Goal: Information Seeking & Learning: Learn about a topic

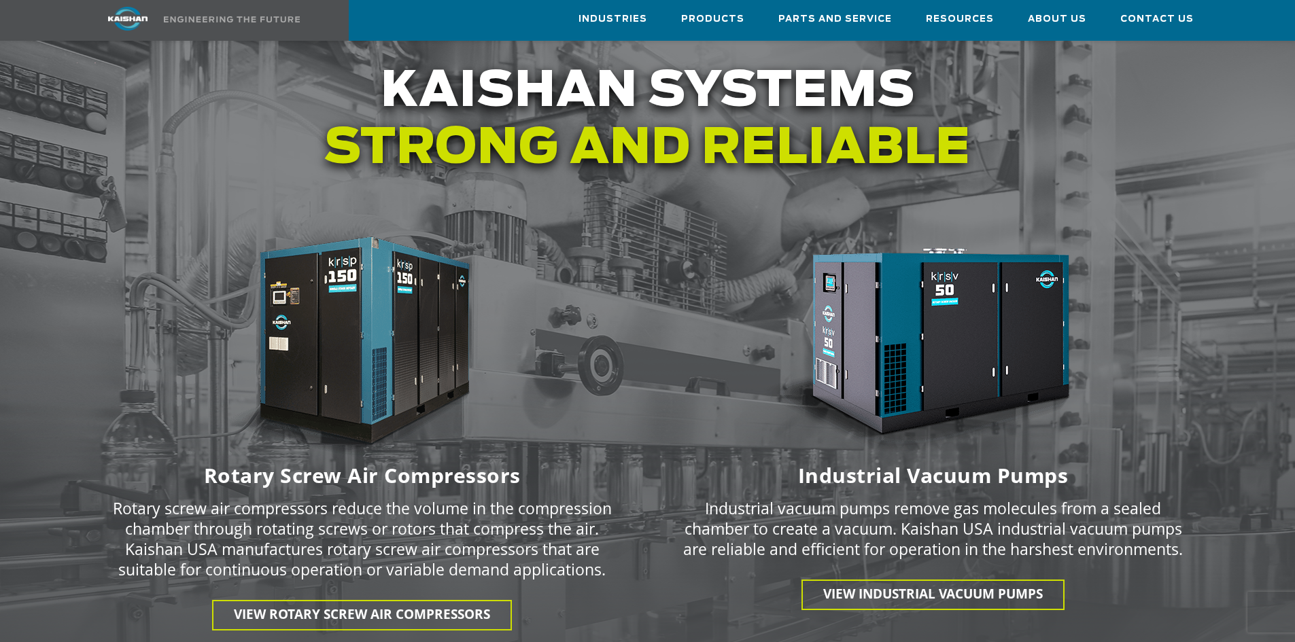
scroll to position [1665, 0]
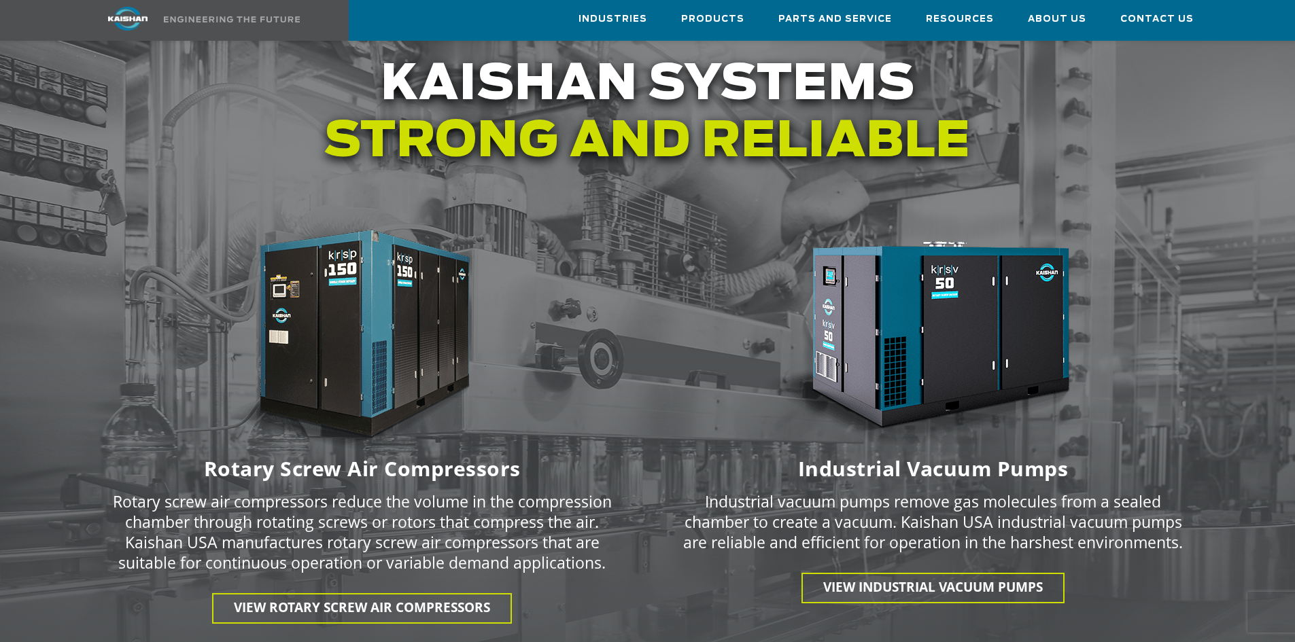
click at [379, 289] on img at bounding box center [362, 339] width 340 height 228
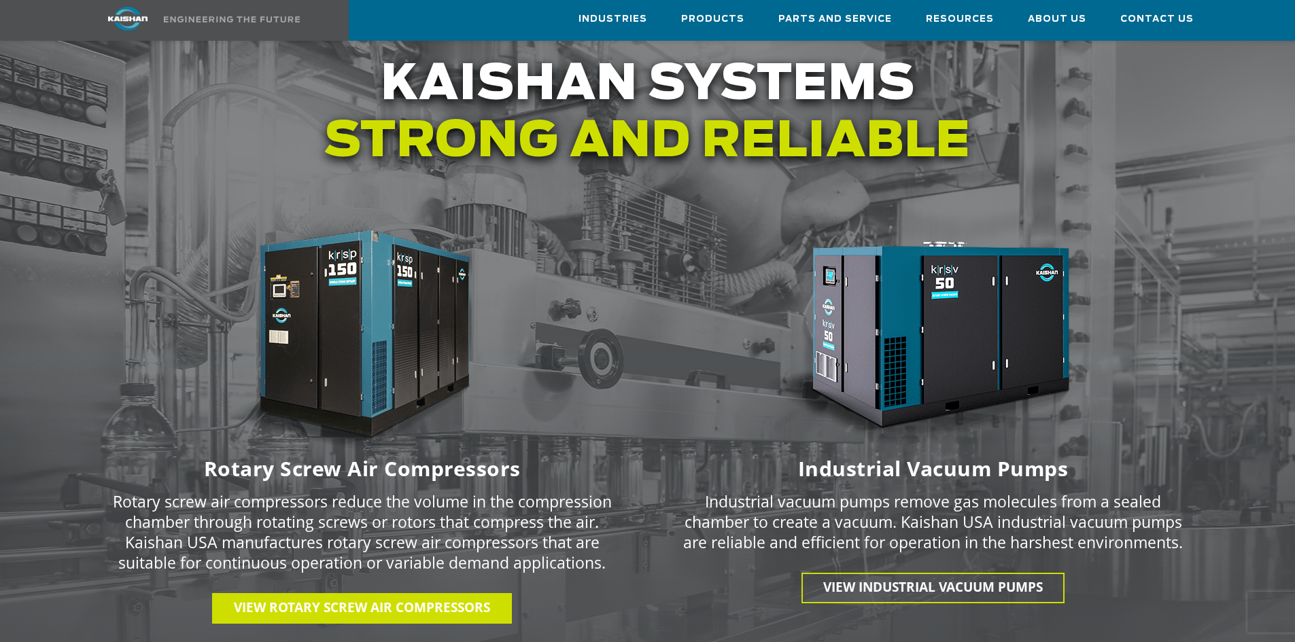
click at [332, 599] on span "View Rotary Screw Air Compressors" at bounding box center [362, 608] width 256 height 18
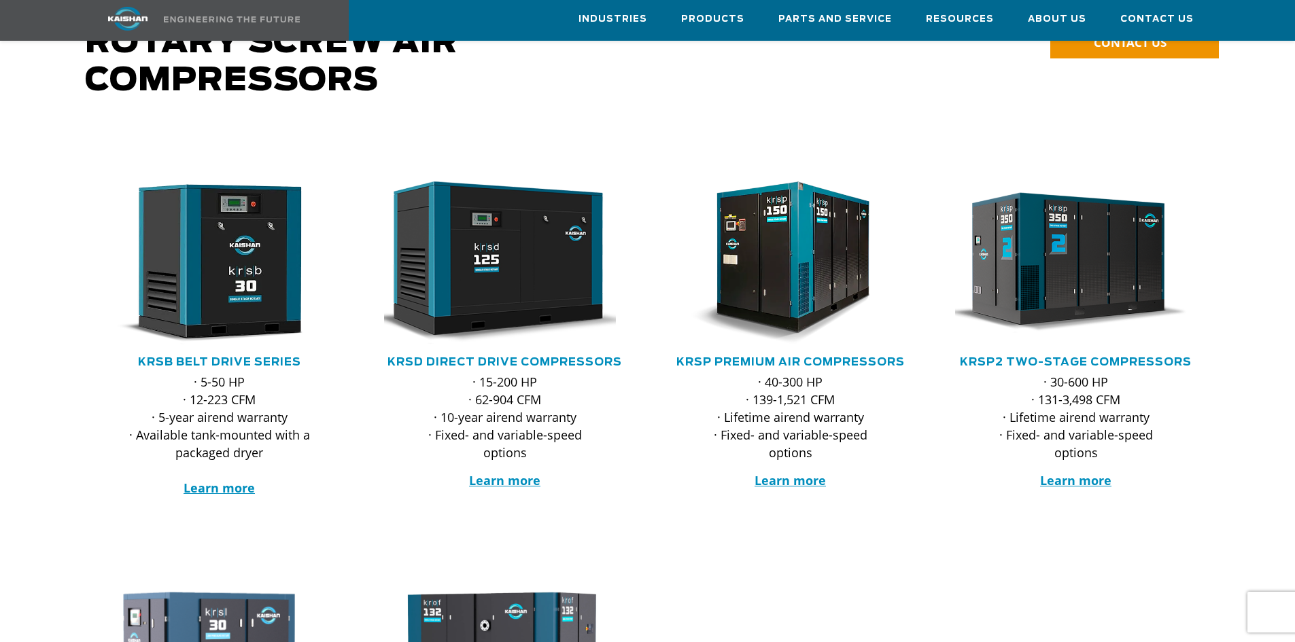
scroll to position [136, 0]
click at [236, 358] on link "KRSB Belt Drive Series" at bounding box center [219, 363] width 163 height 11
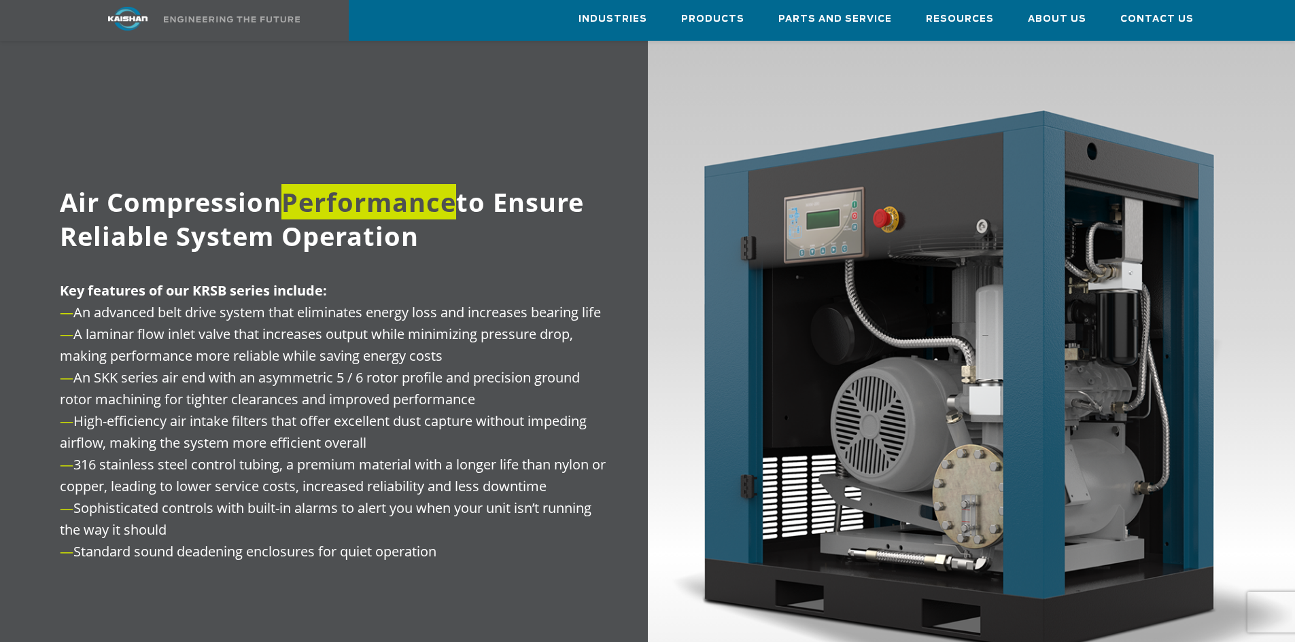
scroll to position [1631, 0]
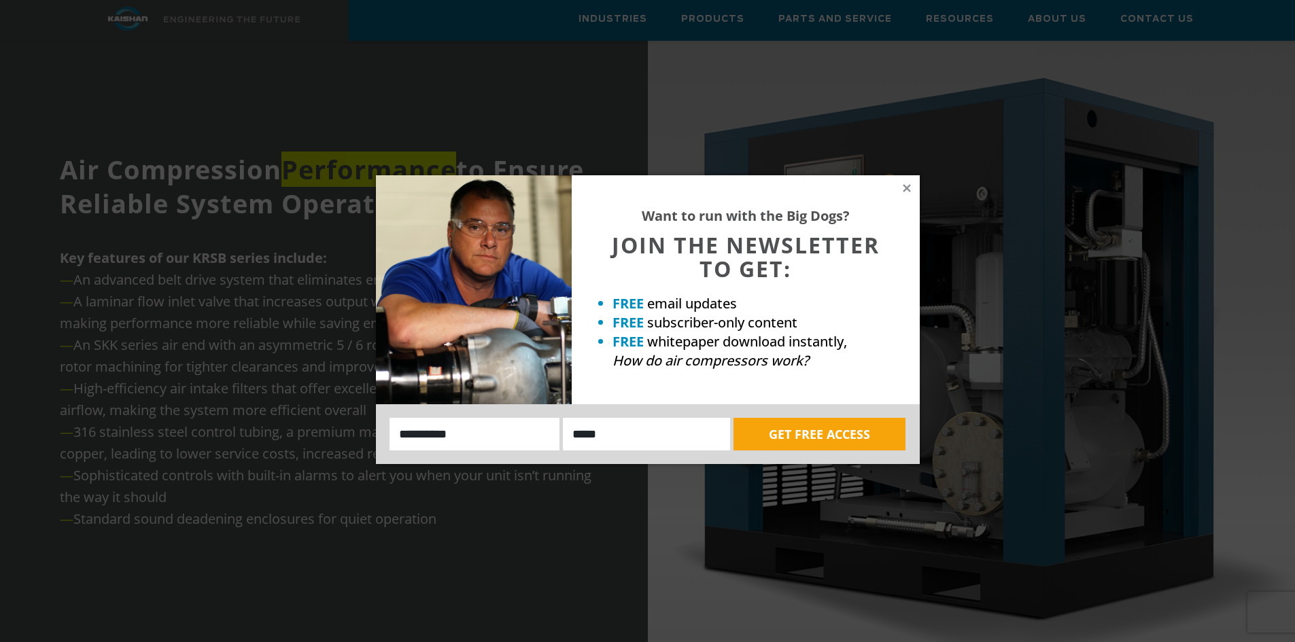
click at [913, 194] on div "Want to run with the Big Dogs? JOIN THE NEWSLETTER TO GET: FREE email updates F…" at bounding box center [746, 289] width 348 height 229
click at [912, 190] on div "Want to run with the Big Dogs? JOIN THE NEWSLETTER TO GET: FREE email updates F…" at bounding box center [746, 289] width 348 height 229
click at [901, 188] on icon at bounding box center [907, 188] width 12 height 12
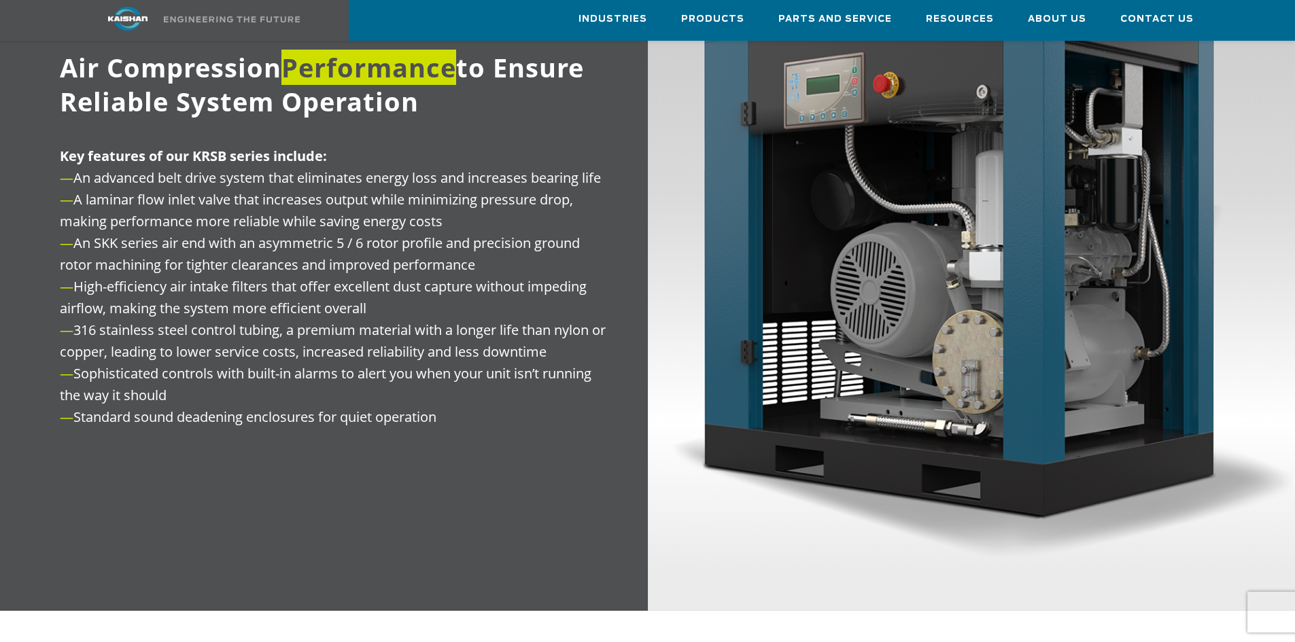
click at [886, 295] on img at bounding box center [972, 244] width 648 height 732
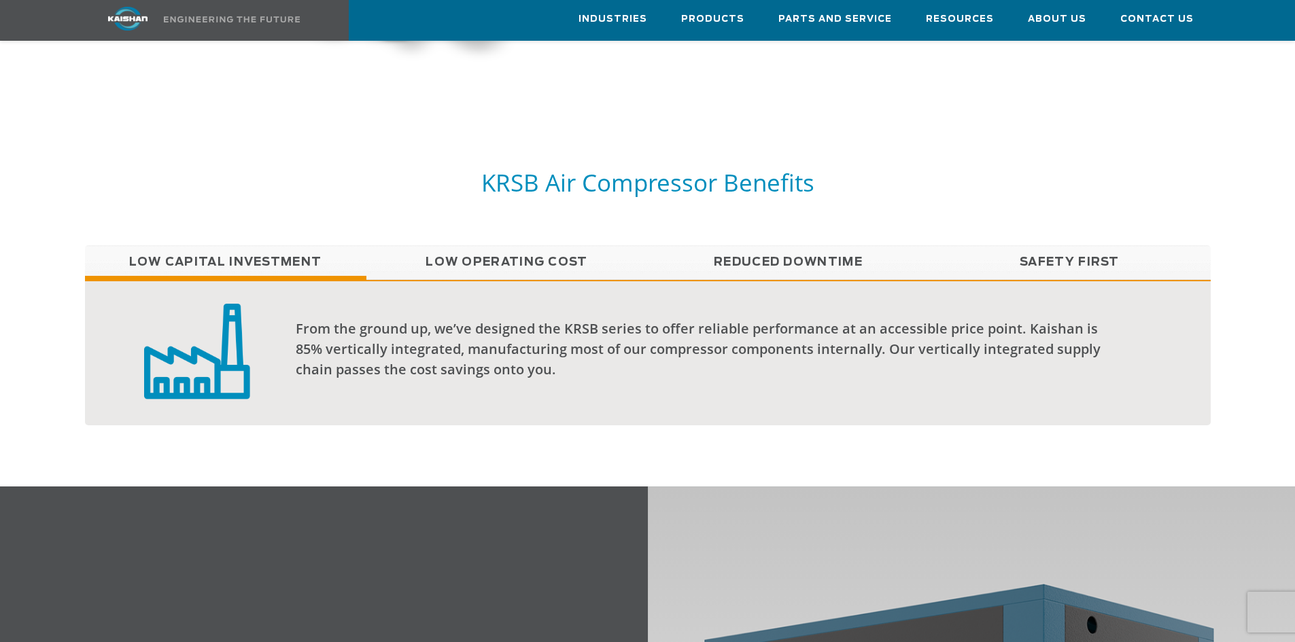
scroll to position [884, 0]
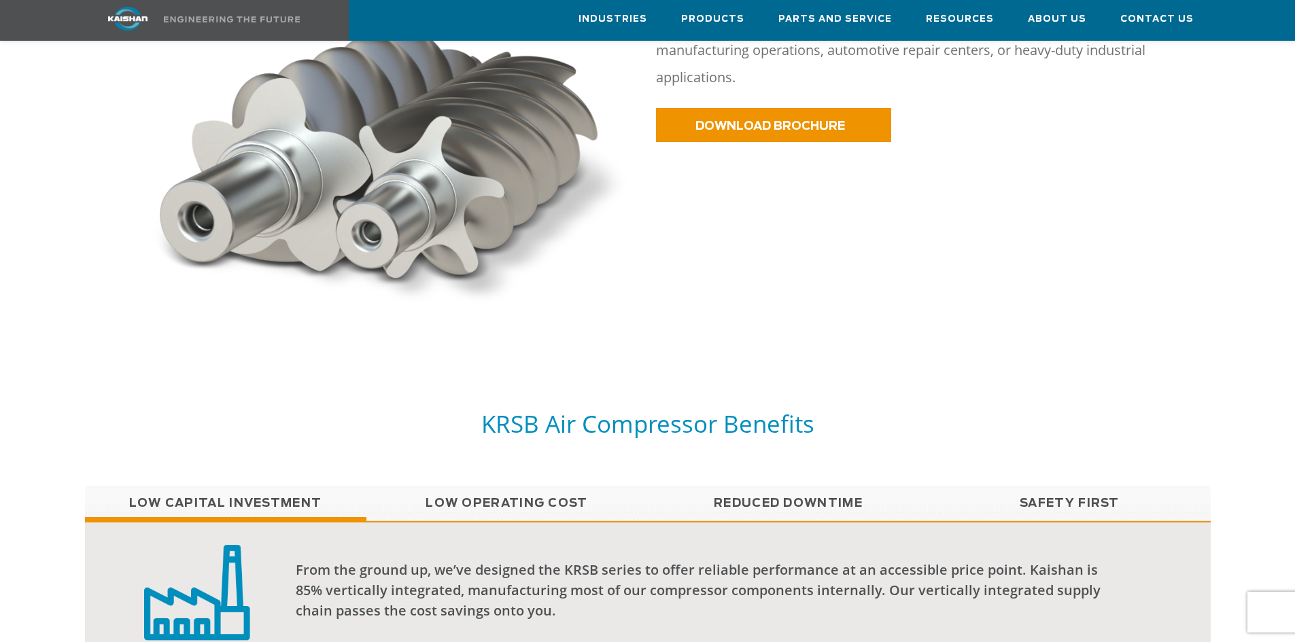
drag, startPoint x: 829, startPoint y: 495, endPoint x: 818, endPoint y: 489, distance: 12.2
click at [829, 495] on link "Reduced Downtime" at bounding box center [788, 504] width 281 height 34
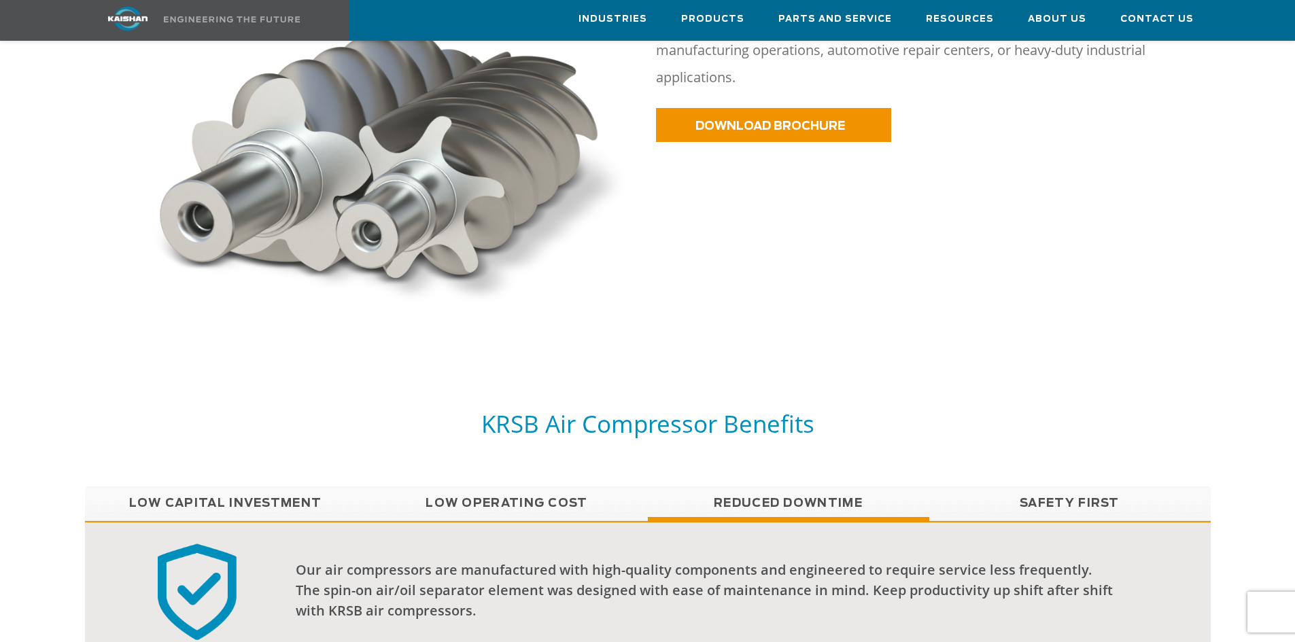
drag, startPoint x: 278, startPoint y: 488, endPoint x: 519, endPoint y: 398, distance: 257.0
click at [278, 487] on link "Low Capital Investment" at bounding box center [225, 504] width 281 height 34
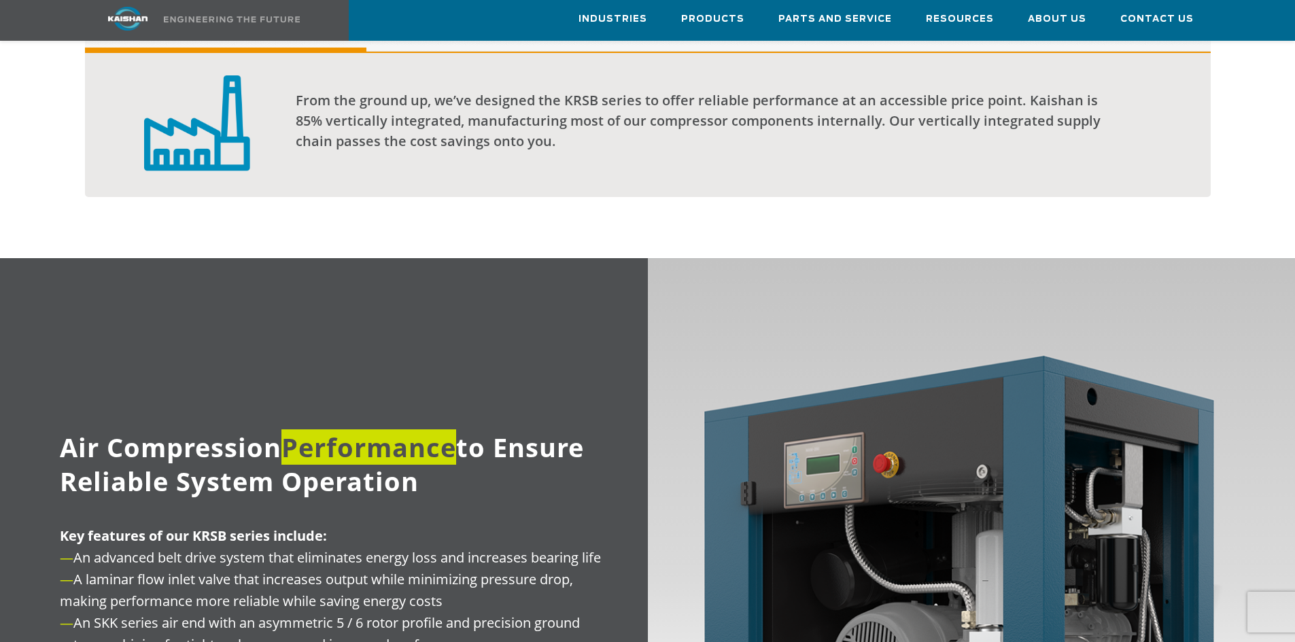
scroll to position [1648, 0]
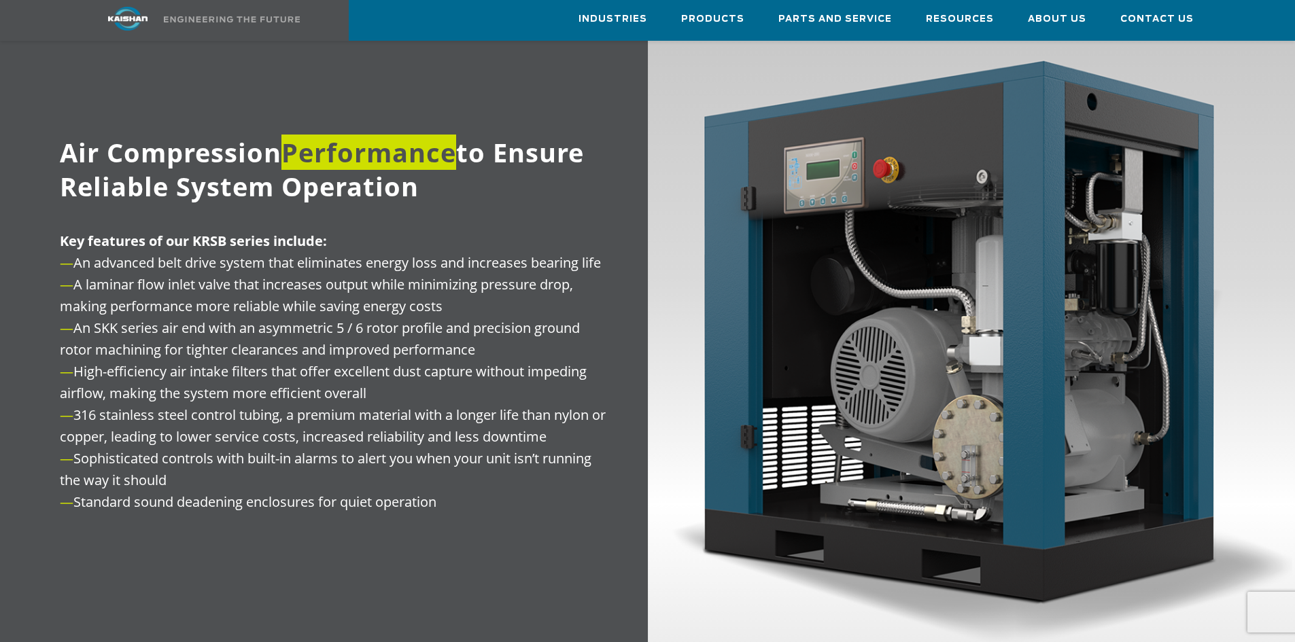
click at [649, 241] on img at bounding box center [972, 329] width 648 height 732
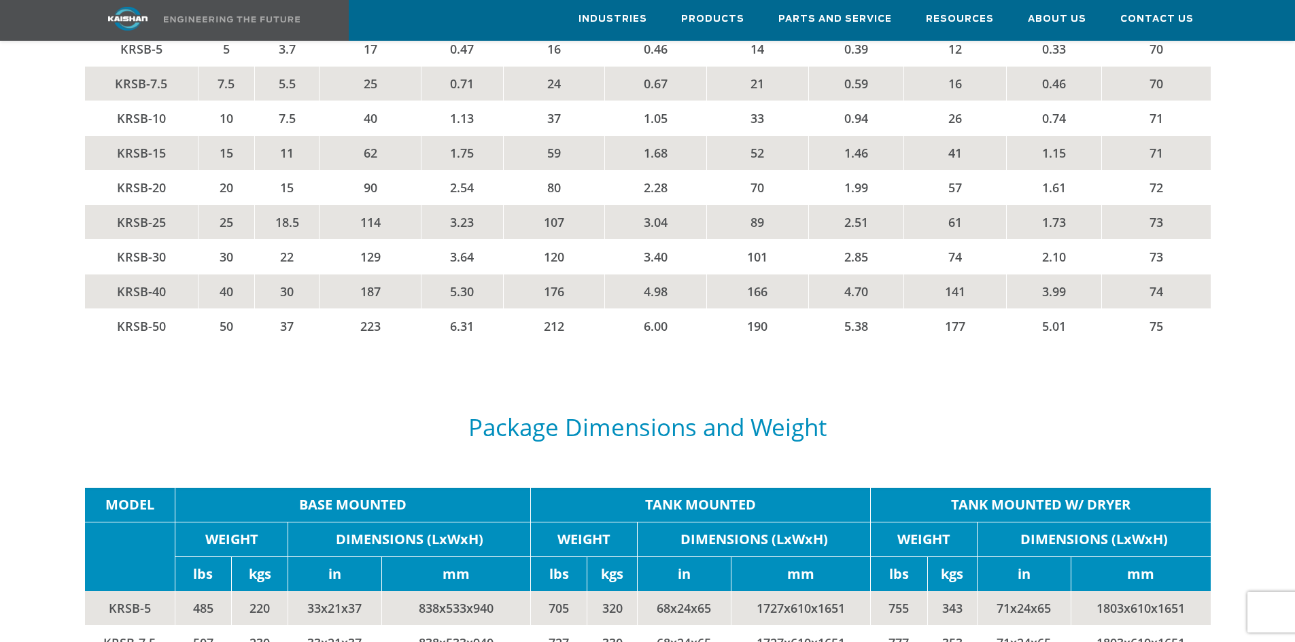
scroll to position [2397, 0]
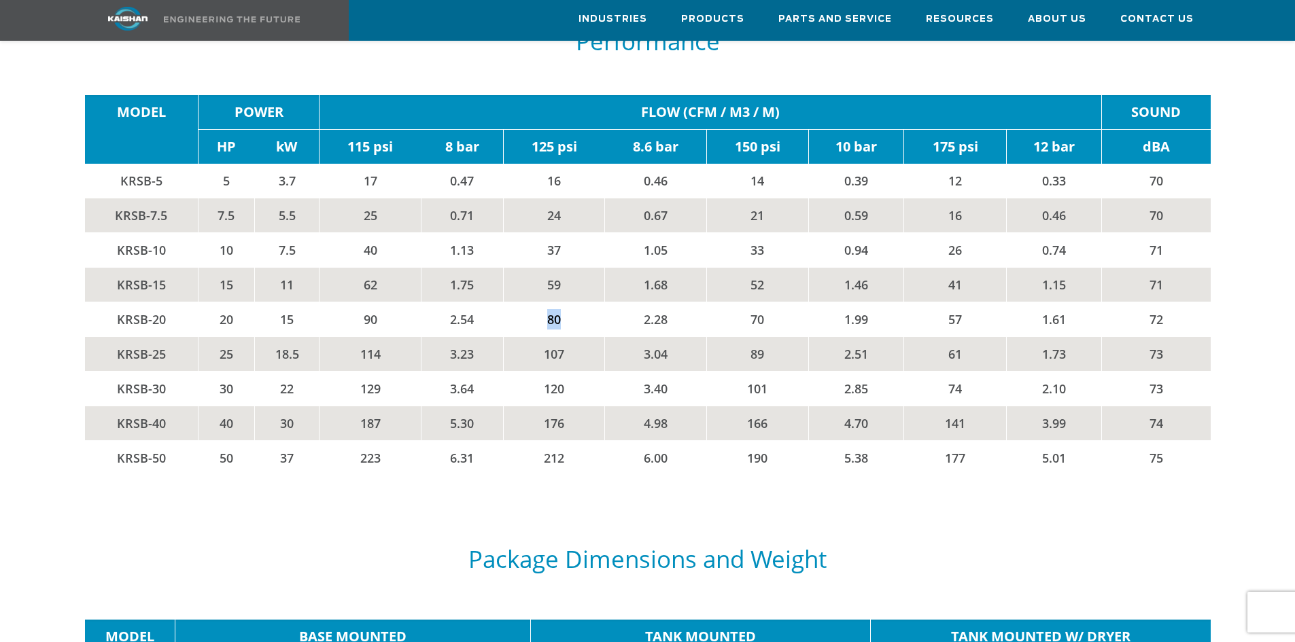
drag, startPoint x: 544, startPoint y: 300, endPoint x: 564, endPoint y: 300, distance: 20.4
click at [564, 302] on td "80" at bounding box center [554, 319] width 102 height 35
drag, startPoint x: 536, startPoint y: 299, endPoint x: 573, endPoint y: 298, distance: 37.4
click at [573, 302] on td "80" at bounding box center [554, 319] width 102 height 35
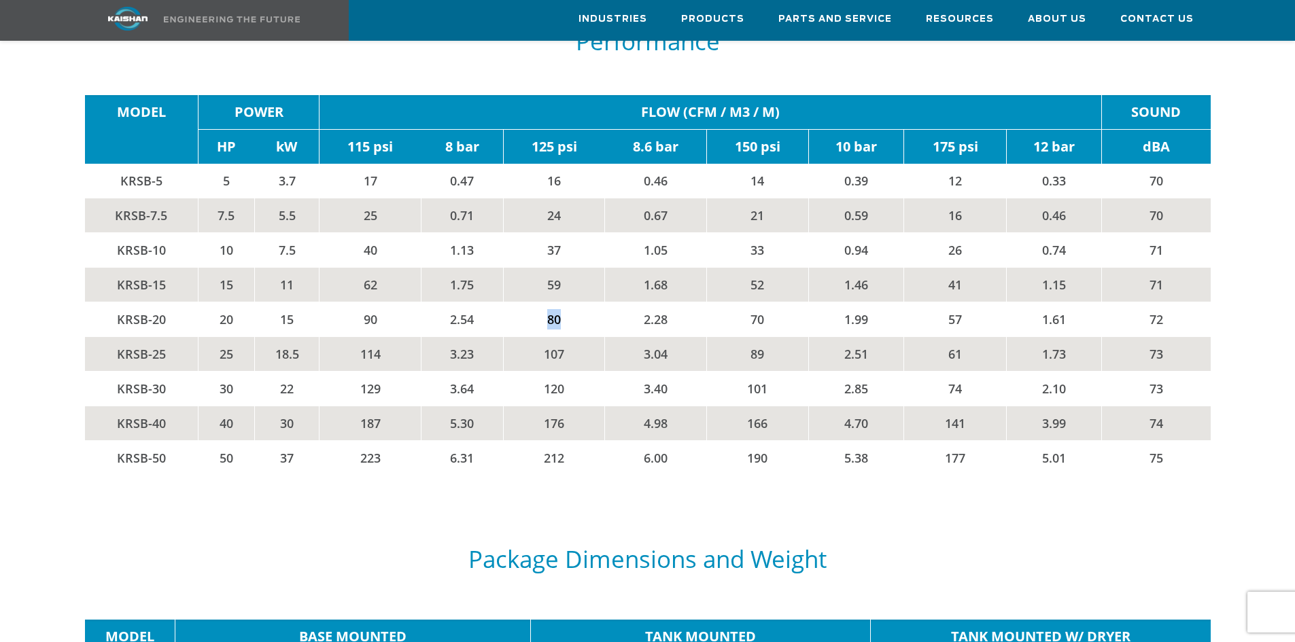
click at [573, 302] on td "80" at bounding box center [554, 319] width 102 height 35
drag, startPoint x: 538, startPoint y: 300, endPoint x: 566, endPoint y: 299, distance: 27.9
click at [566, 302] on td "80" at bounding box center [554, 319] width 102 height 35
drag, startPoint x: 544, startPoint y: 300, endPoint x: 560, endPoint y: 300, distance: 16.3
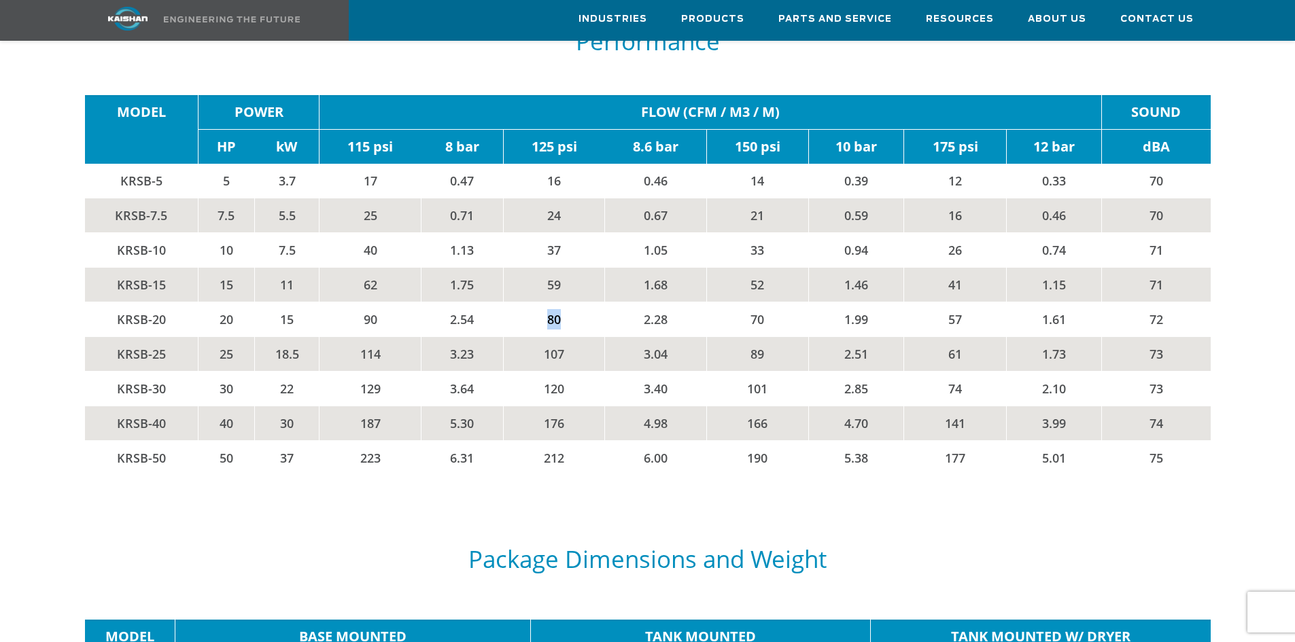
click at [560, 302] on td "80" at bounding box center [554, 319] width 102 height 35
drag, startPoint x: 544, startPoint y: 297, endPoint x: 557, endPoint y: 296, distance: 13.6
click at [557, 302] on td "80" at bounding box center [554, 319] width 102 height 35
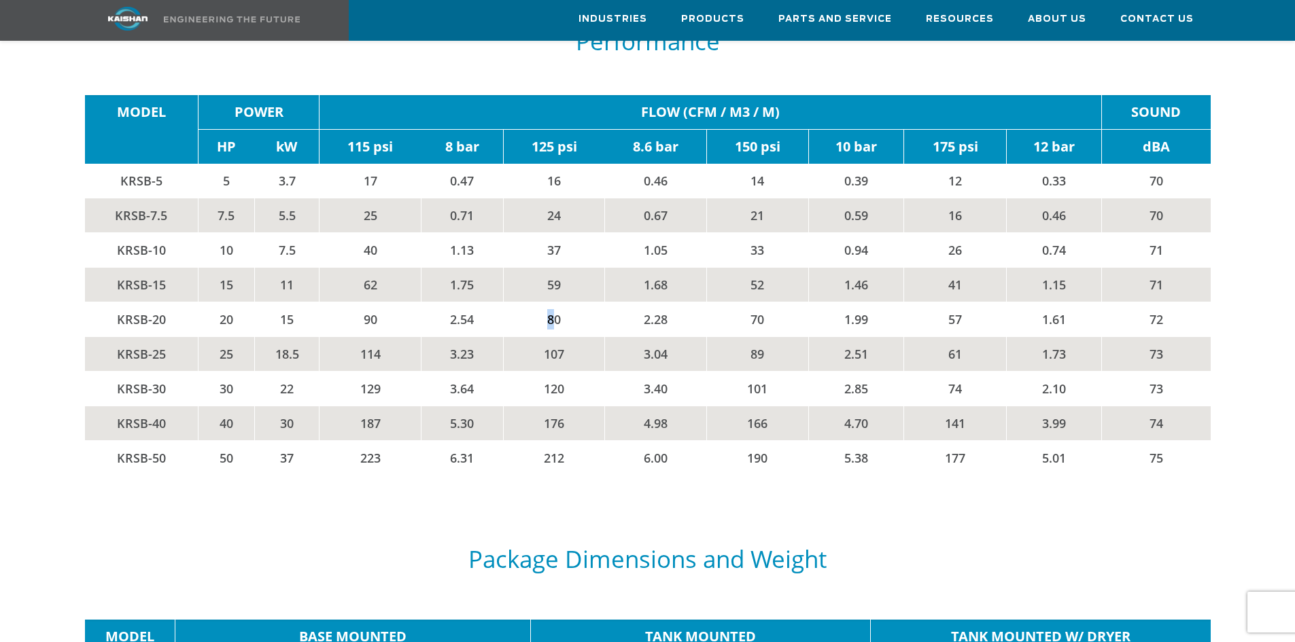
drag, startPoint x: 541, startPoint y: 299, endPoint x: 553, endPoint y: 296, distance: 12.0
click at [553, 302] on td "80" at bounding box center [554, 319] width 102 height 35
drag, startPoint x: 544, startPoint y: 298, endPoint x: 570, endPoint y: 298, distance: 25.1
click at [570, 302] on td "80" at bounding box center [554, 319] width 102 height 35
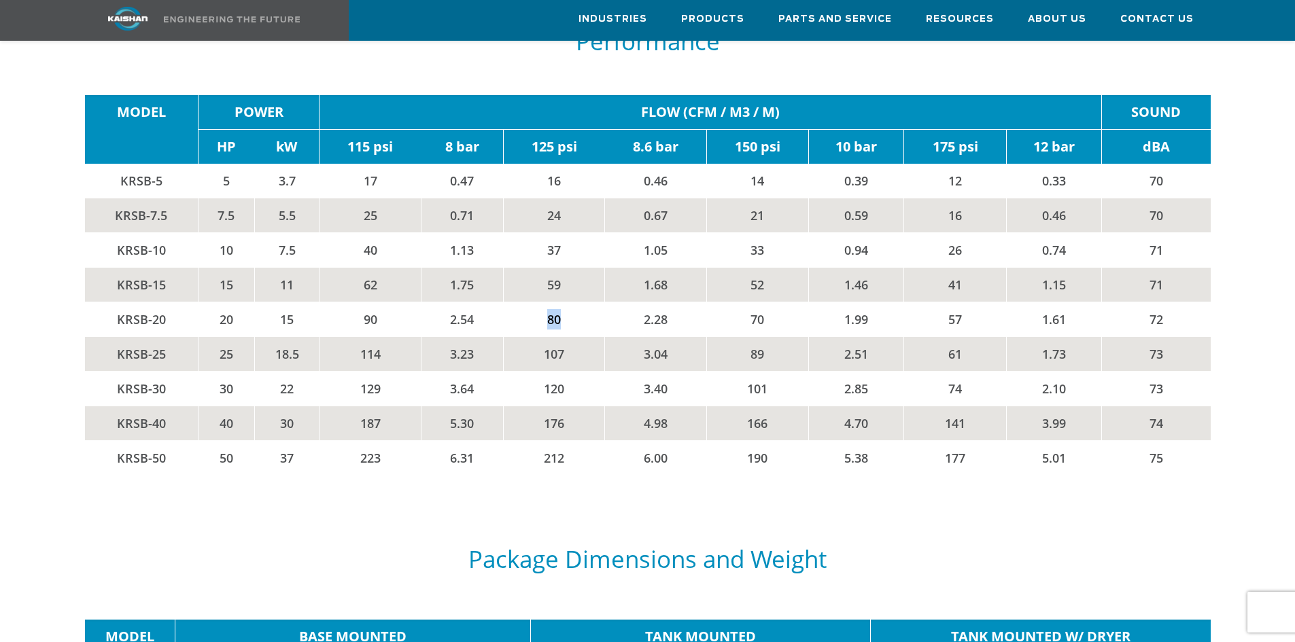
click at [570, 302] on td "80" at bounding box center [554, 319] width 102 height 35
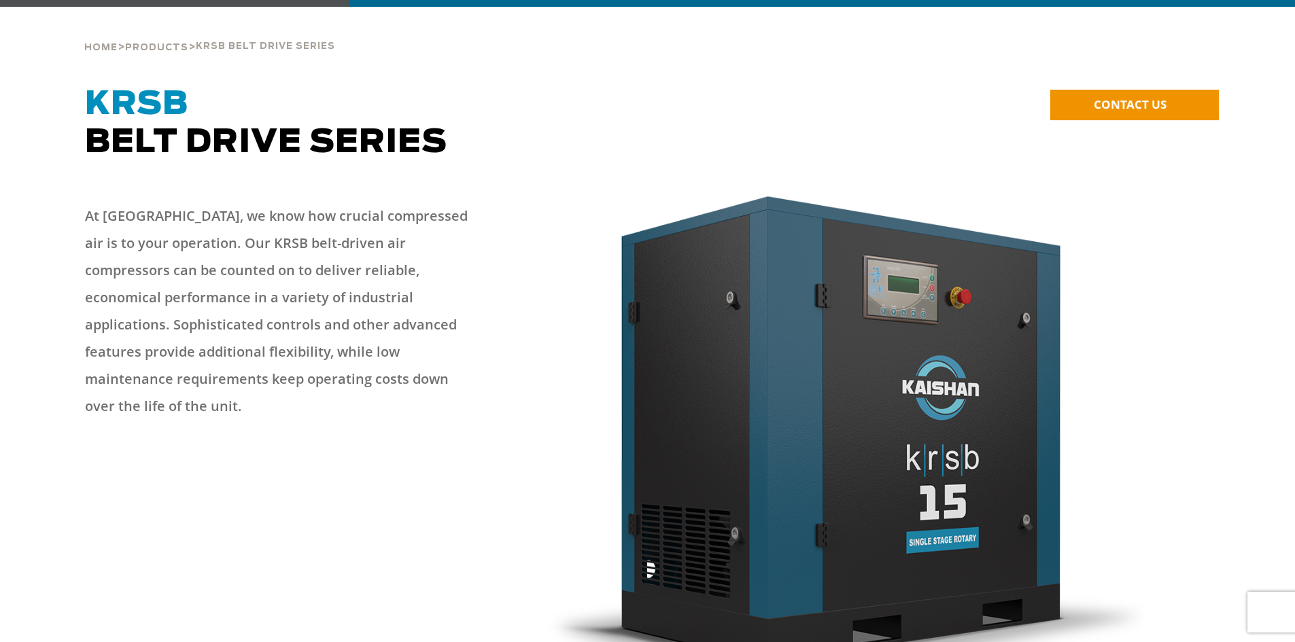
scroll to position [38, 0]
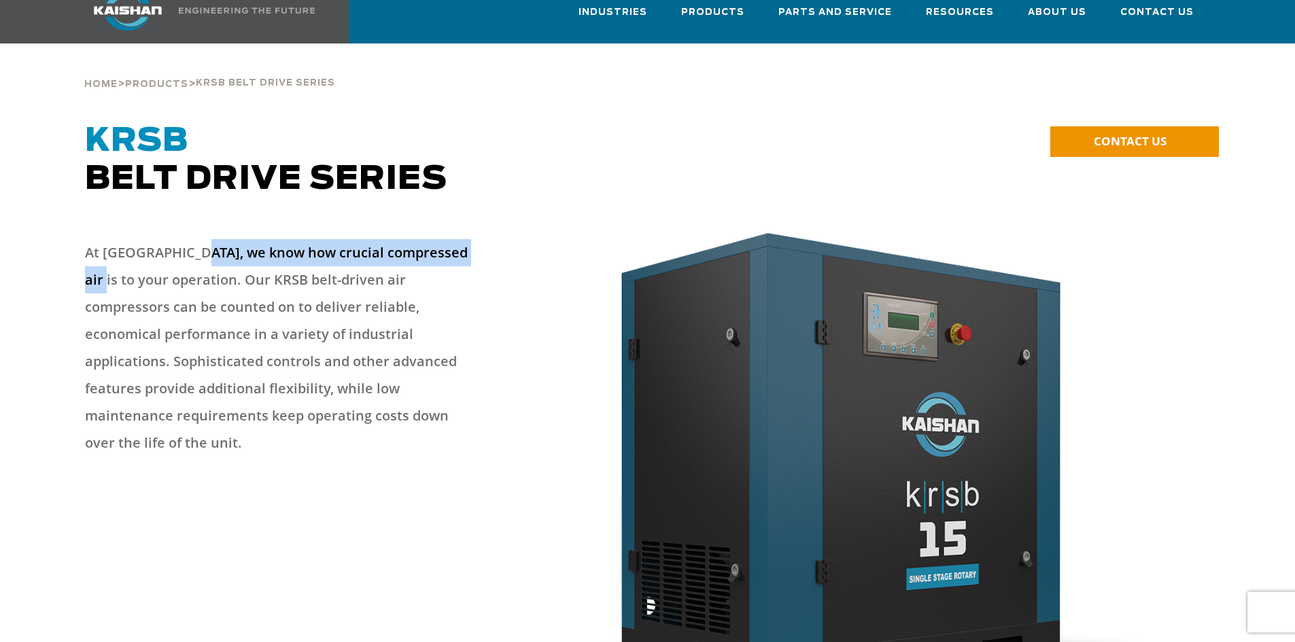
drag, startPoint x: 189, startPoint y: 218, endPoint x: 483, endPoint y: 227, distance: 294.4
click at [483, 227] on div "At [GEOGRAPHIC_DATA], we know how crucial compressed air is to your operation. …" at bounding box center [305, 350] width 457 height 248
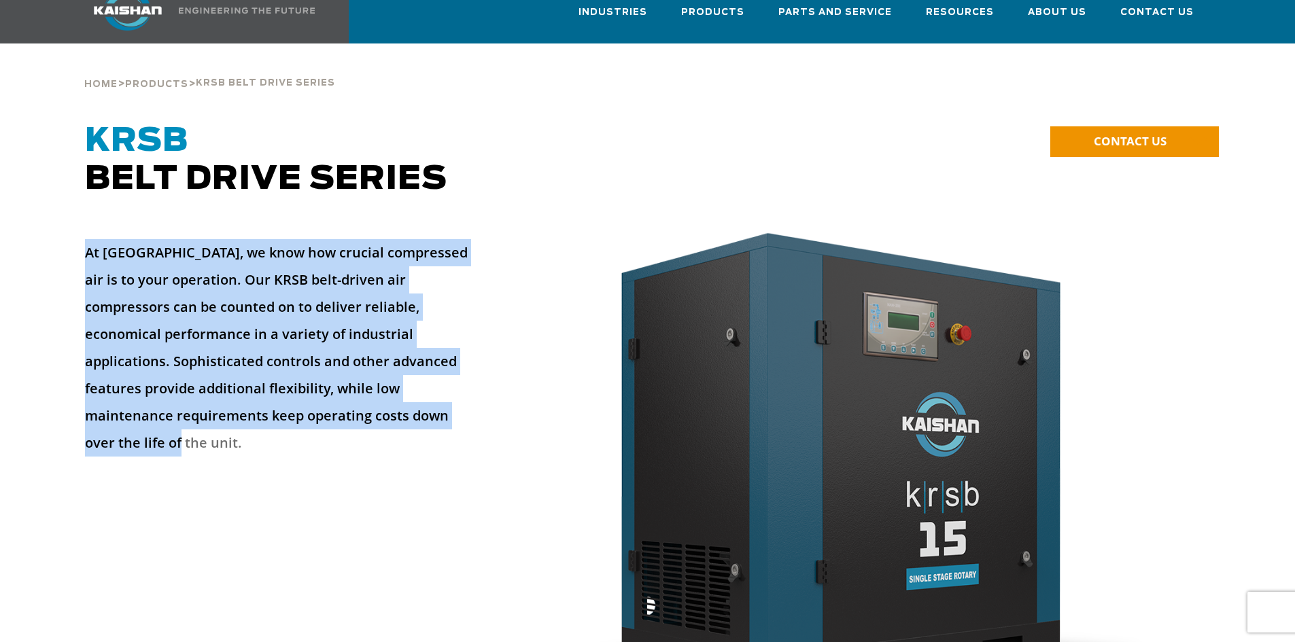
drag, startPoint x: 84, startPoint y: 233, endPoint x: 239, endPoint y: 395, distance: 224.0
click at [239, 395] on p "At [GEOGRAPHIC_DATA], we know how crucial compressed air is to your operation. …" at bounding box center [282, 348] width 394 height 218
drag, startPoint x: 241, startPoint y: 396, endPoint x: 86, endPoint y: 228, distance: 228.9
click at [86, 239] on p "At [GEOGRAPHIC_DATA], we know how crucial compressed air is to your operation. …" at bounding box center [282, 348] width 394 height 218
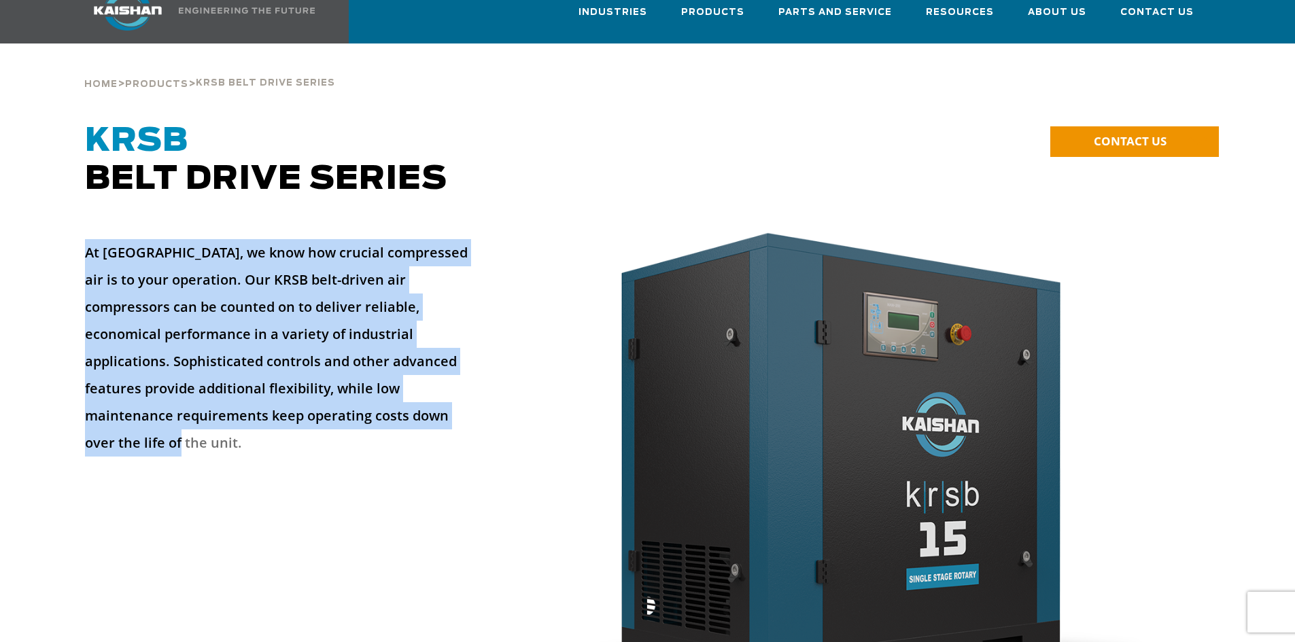
click at [86, 239] on p "At [GEOGRAPHIC_DATA], we know how crucial compressed air is to your operation. …" at bounding box center [282, 348] width 394 height 218
drag, startPoint x: 86, startPoint y: 228, endPoint x: 244, endPoint y: 396, distance: 230.3
click at [244, 396] on p "At [GEOGRAPHIC_DATA], we know how crucial compressed air is to your operation. …" at bounding box center [282, 348] width 394 height 218
drag, startPoint x: 84, startPoint y: 229, endPoint x: 235, endPoint y: 392, distance: 221.7
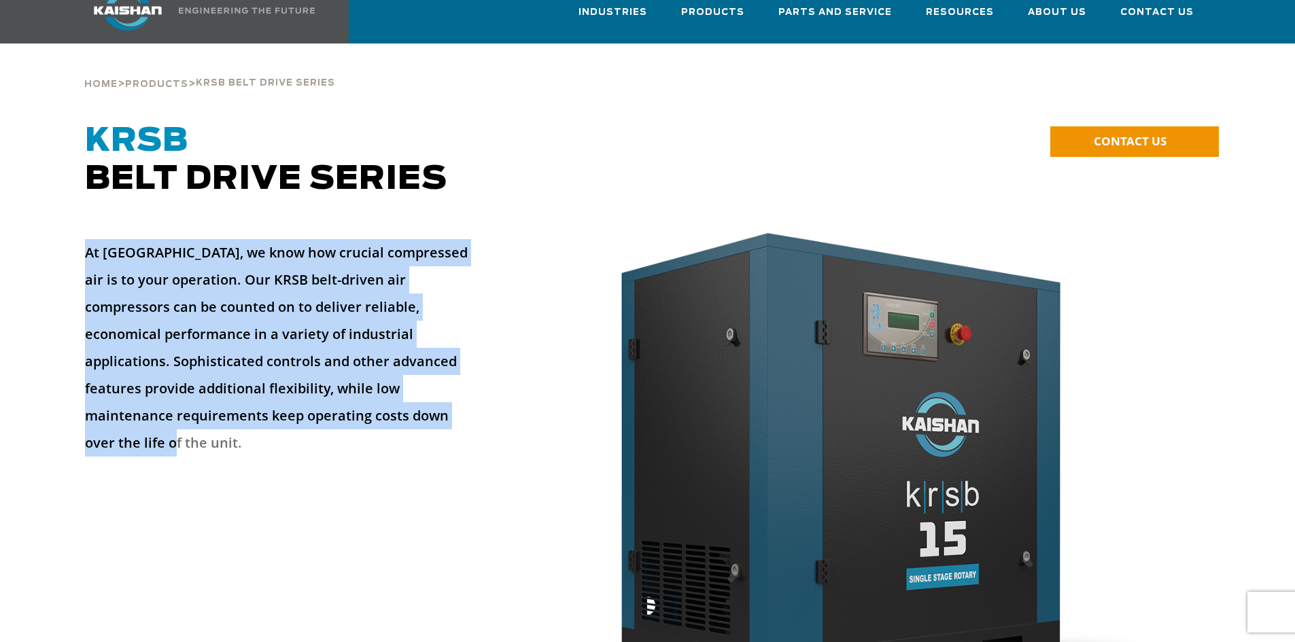
click at [235, 392] on p "At [GEOGRAPHIC_DATA], we know how crucial compressed air is to your operation. …" at bounding box center [282, 348] width 394 height 218
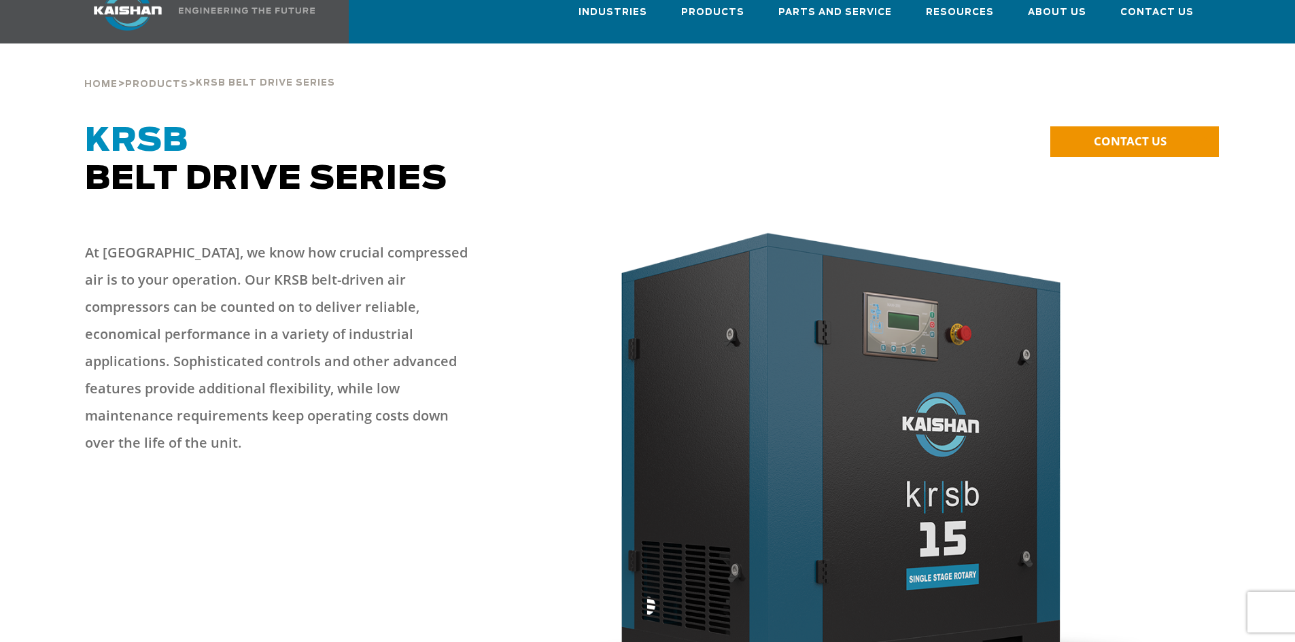
click at [249, 396] on p "At [GEOGRAPHIC_DATA], we know how crucial compressed air is to your operation. …" at bounding box center [282, 348] width 394 height 218
